Goal: Task Accomplishment & Management: Manage account settings

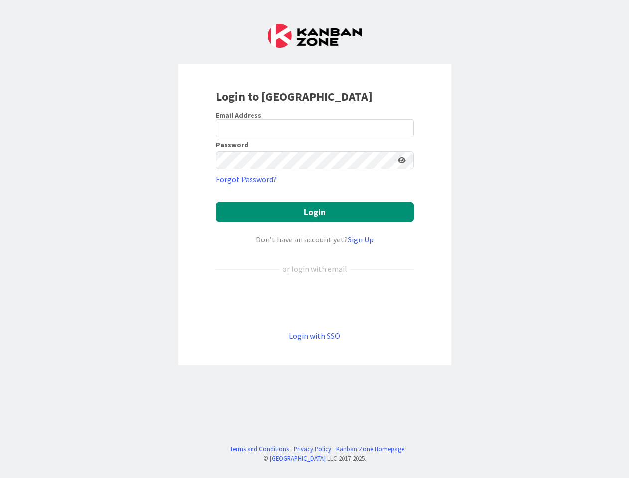
click at [314, 239] on div "Don’t have an account yet? Sign Up" at bounding box center [315, 240] width 198 height 12
click at [402, 160] on icon at bounding box center [402, 160] width 8 height 7
click at [315, 212] on button "Login" at bounding box center [315, 211] width 198 height 19
